Goal: Information Seeking & Learning: Understand process/instructions

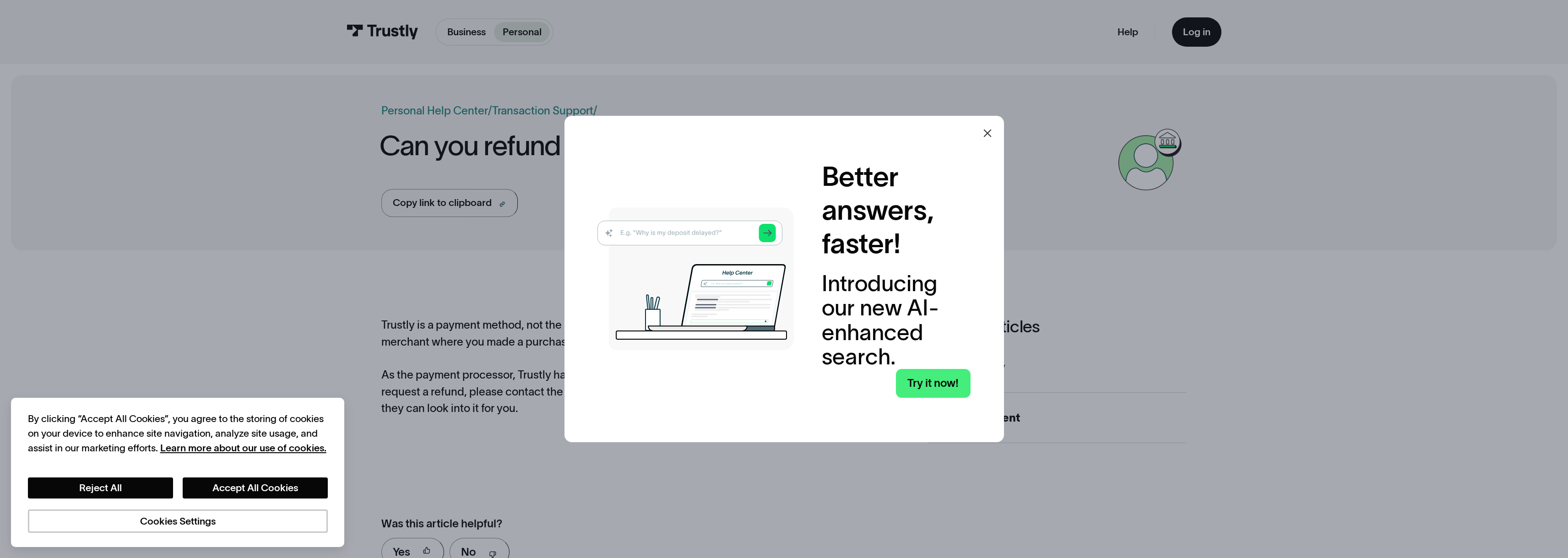
click at [987, 133] on icon at bounding box center [987, 133] width 11 height 11
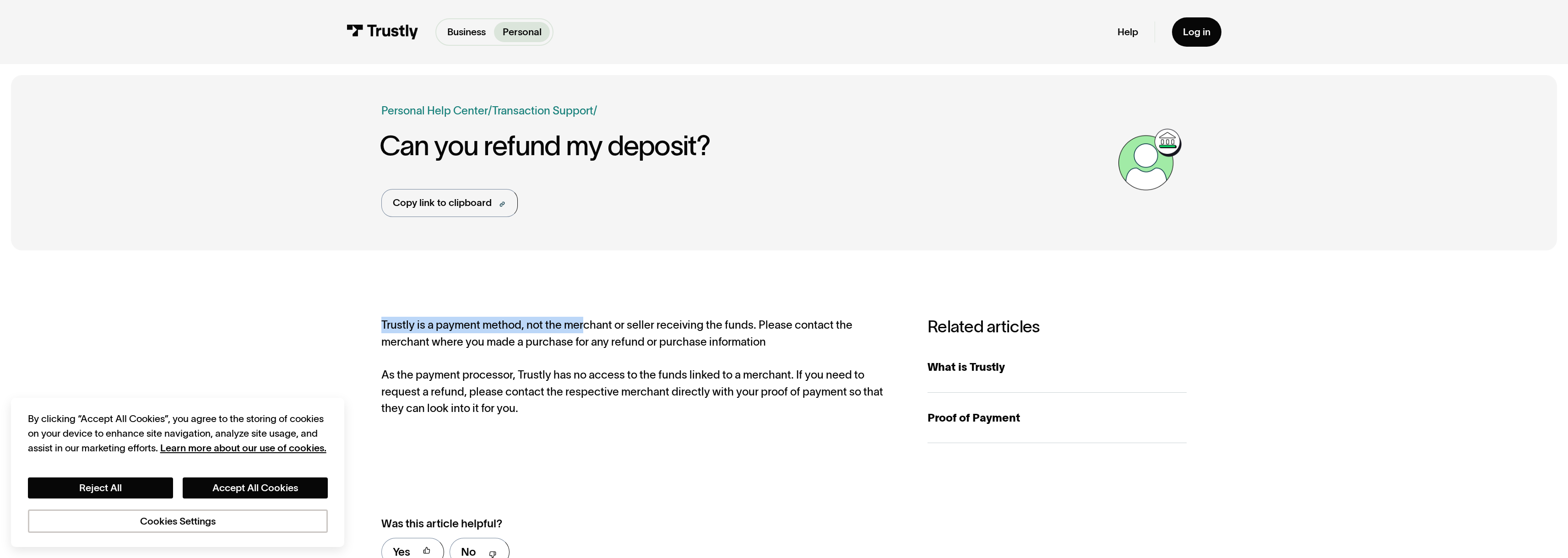
drag, startPoint x: 365, startPoint y: 322, endPoint x: 583, endPoint y: 329, distance: 218.1
click at [583, 329] on div "**********" at bounding box center [783, 447] width 1545 height 372
click at [584, 329] on div "Trustly is a payment method, not the merchant or seller receiving the funds. Pl…" at bounding box center [641, 366] width 519 height 100
drag, startPoint x: 531, startPoint y: 327, endPoint x: 761, endPoint y: 331, distance: 230.0
click at [761, 331] on div "Trustly is a payment method, not the merchant or seller receiving the funds. Pl…" at bounding box center [641, 366] width 519 height 100
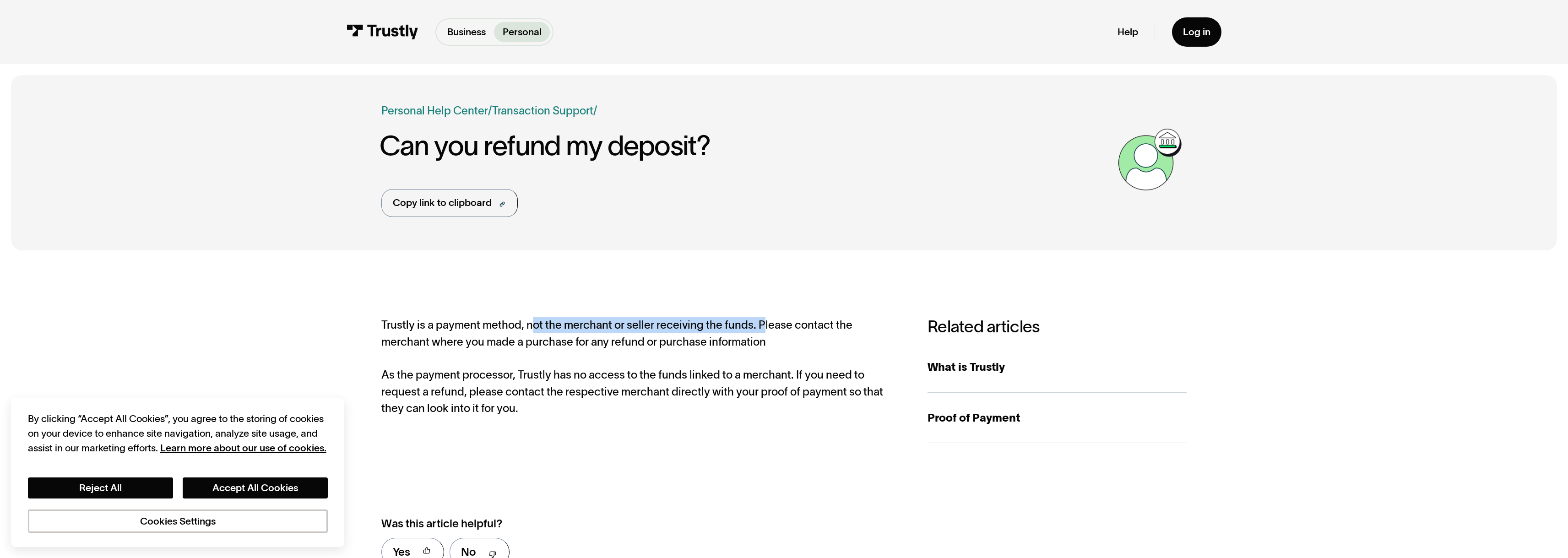
click at [773, 331] on div "Trustly is a payment method, not the merchant or seller receiving the funds. Pl…" at bounding box center [641, 366] width 519 height 100
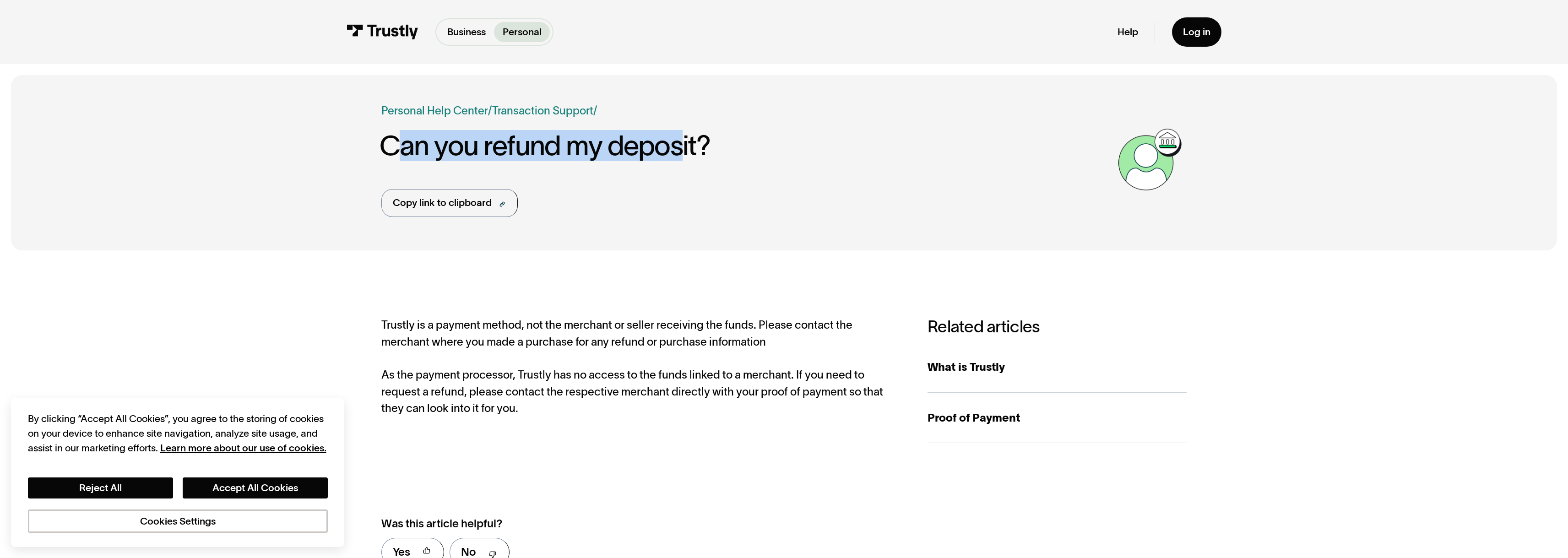
drag, startPoint x: 392, startPoint y: 147, endPoint x: 686, endPoint y: 155, distance: 294.1
click at [686, 155] on h1 "Can you refund my deposit?" at bounding box center [747, 145] width 734 height 30
